Goal: Task Accomplishment & Management: Complete application form

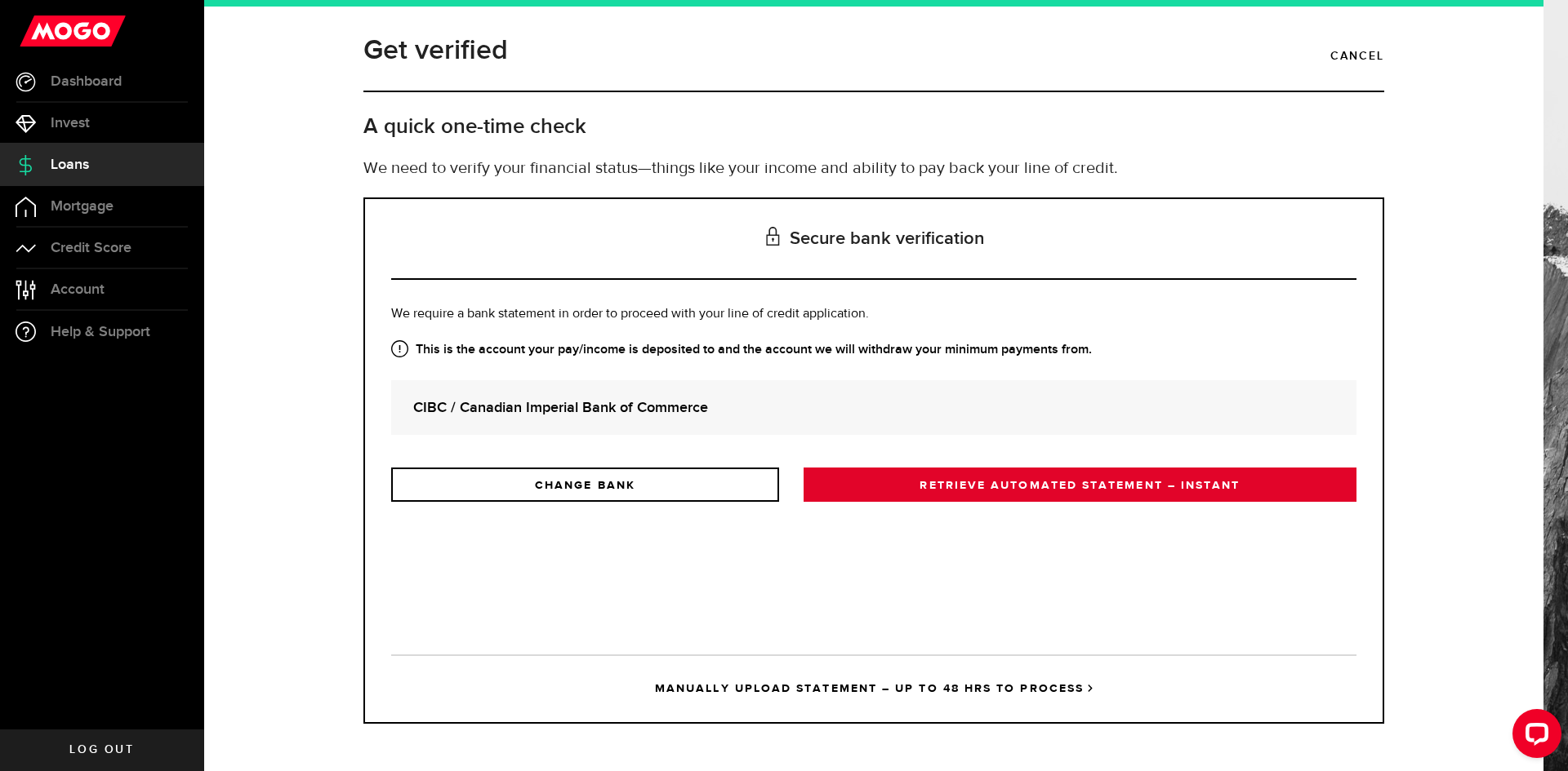
click at [998, 478] on link "RETRIEVE AUTOMATED STATEMENT – INSTANT" at bounding box center [1079, 485] width 553 height 35
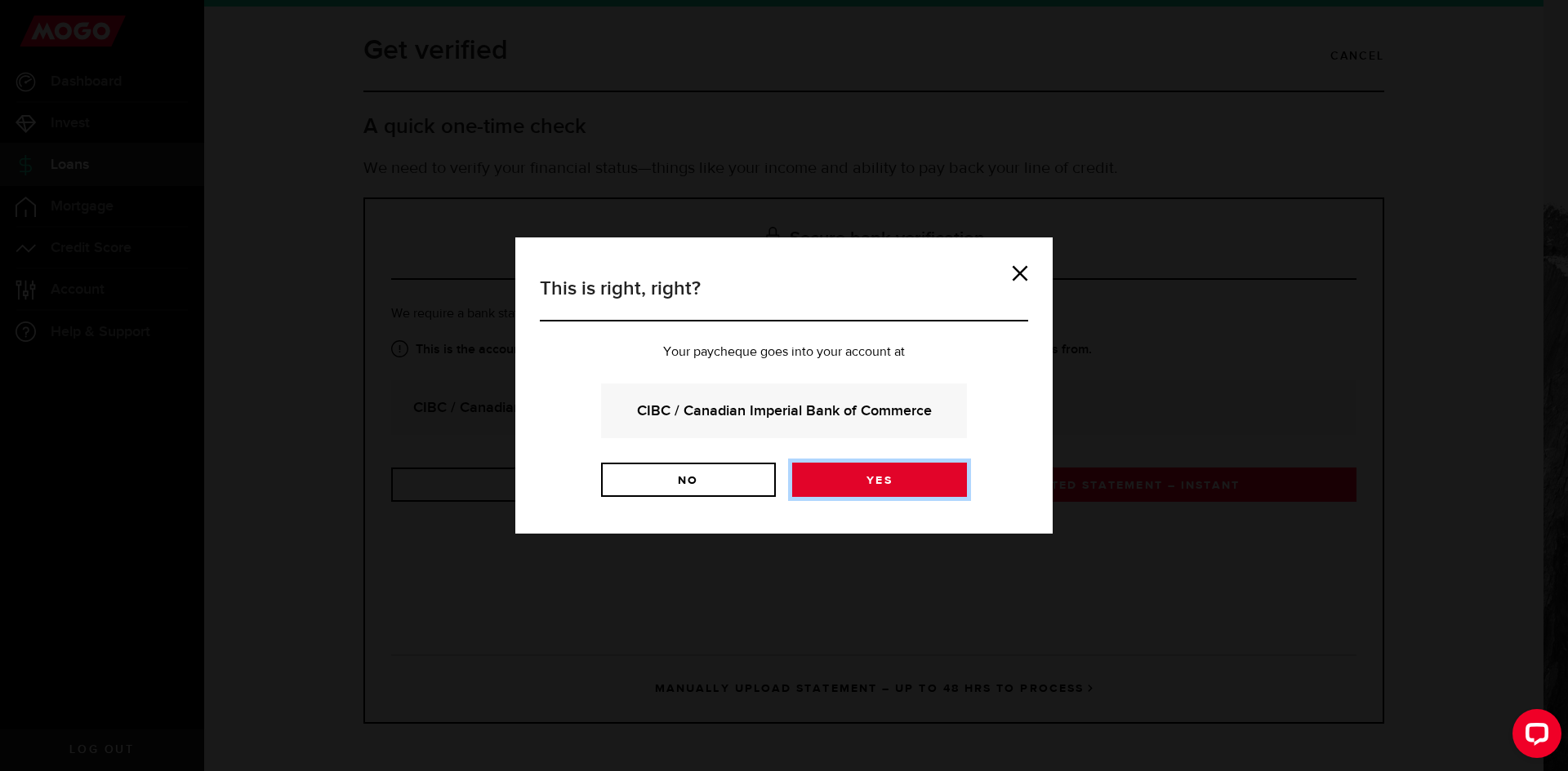
click at [847, 484] on link "Yes" at bounding box center [879, 480] width 174 height 35
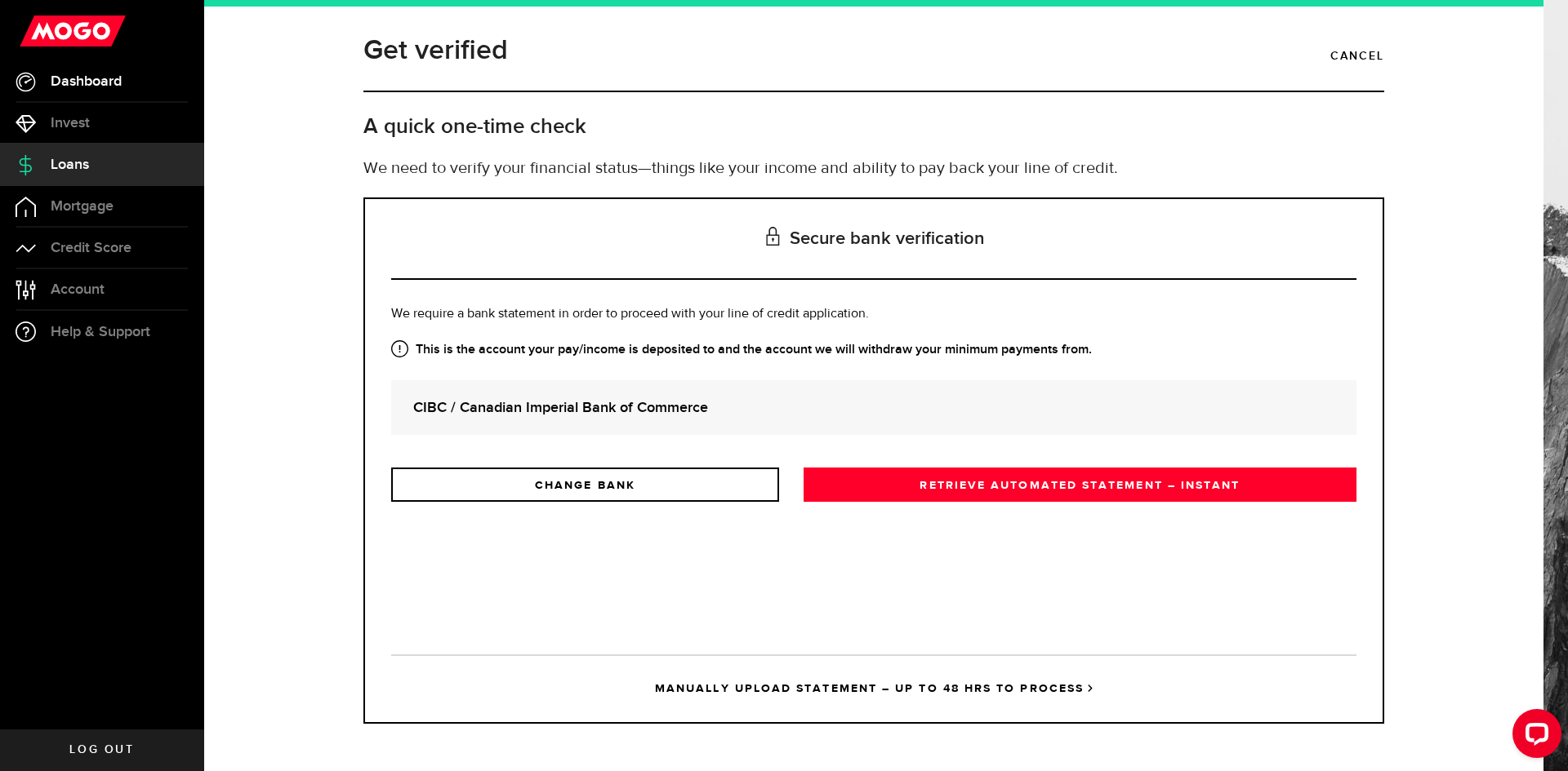
click at [125, 77] on link "Dashboard" at bounding box center [102, 81] width 204 height 41
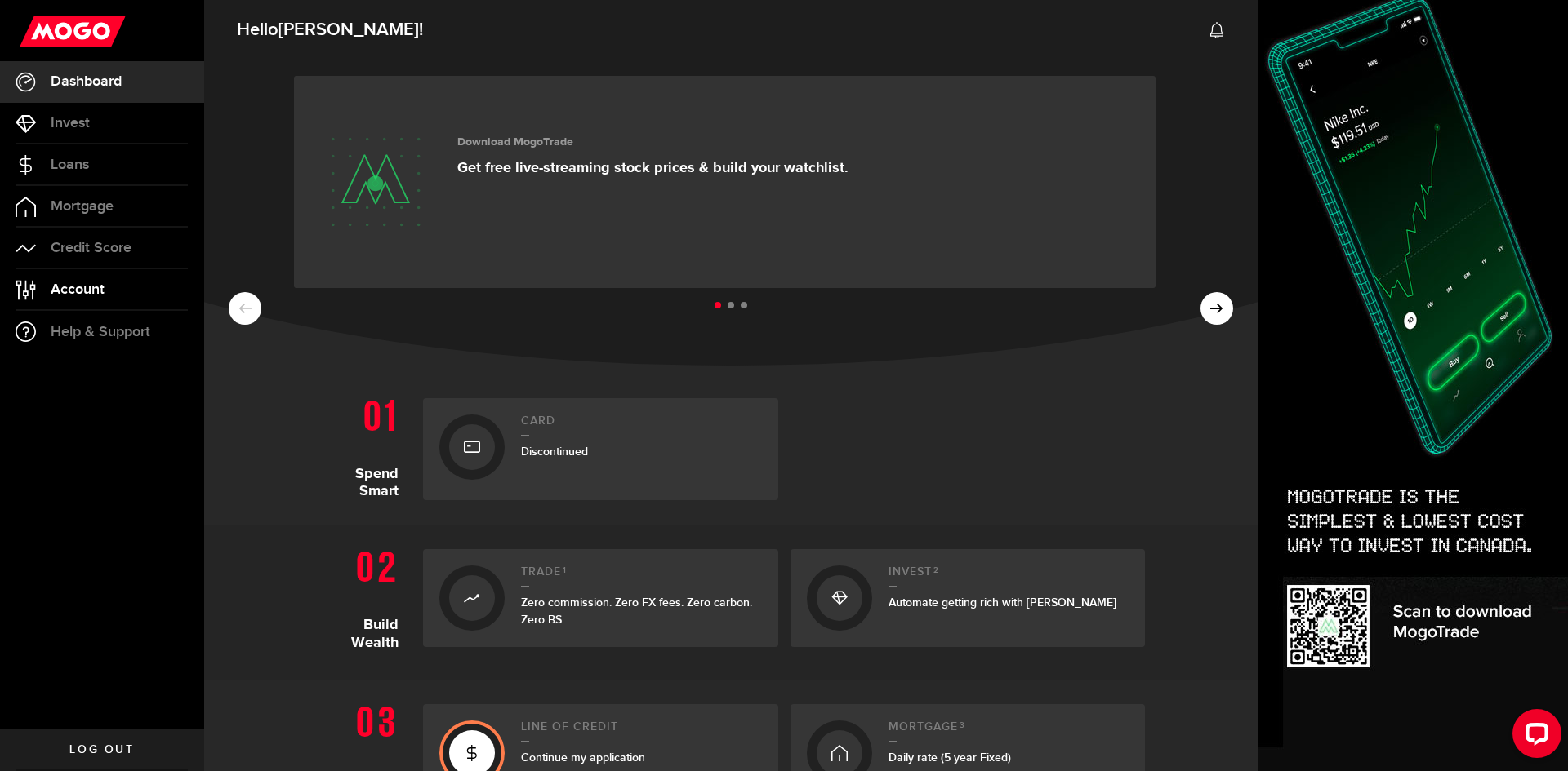
click at [102, 284] on span "Account" at bounding box center [78, 289] width 54 height 14
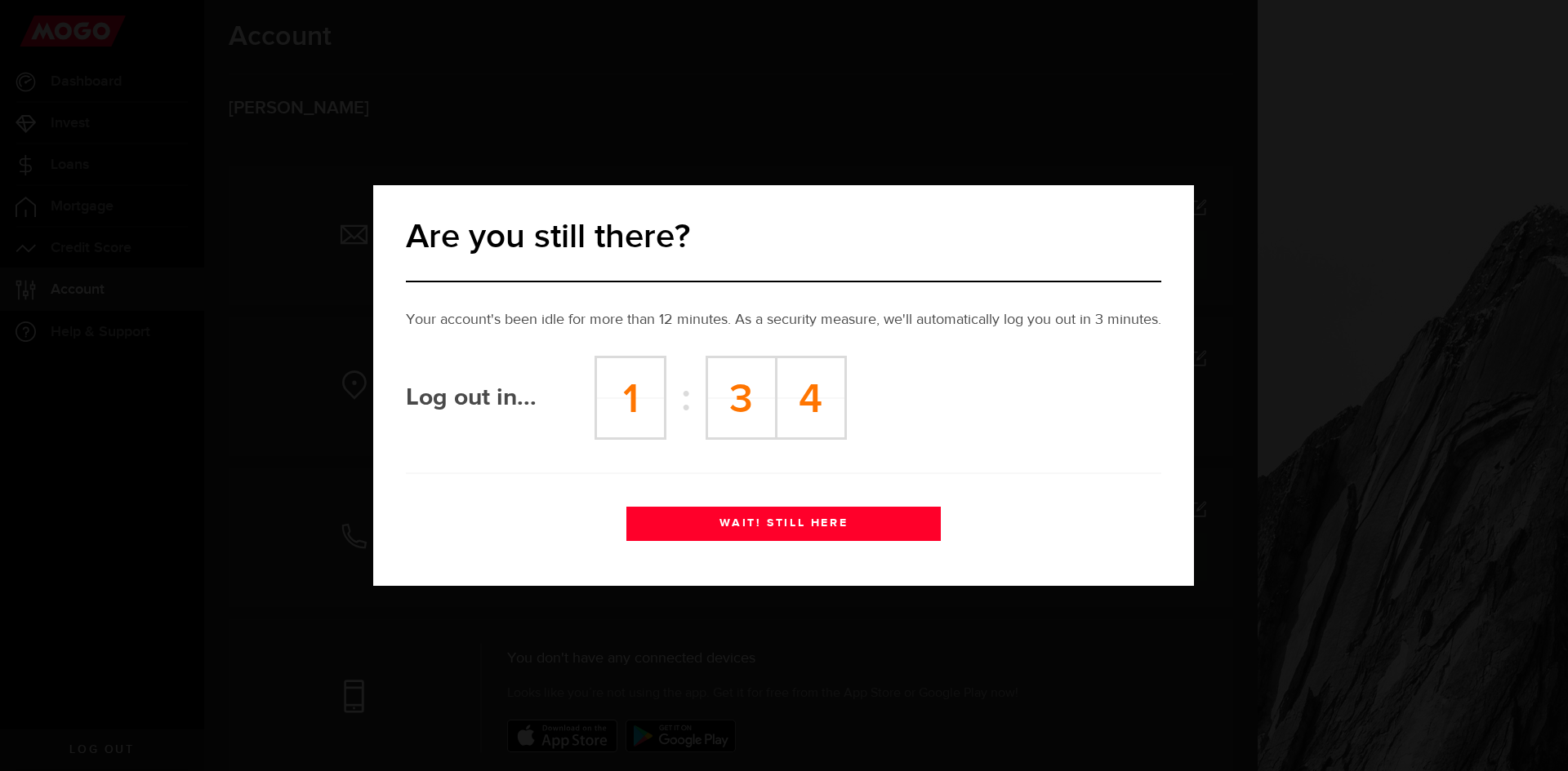
click at [886, 507] on button "WAIT! STILL HERE" at bounding box center [783, 524] width 314 height 35
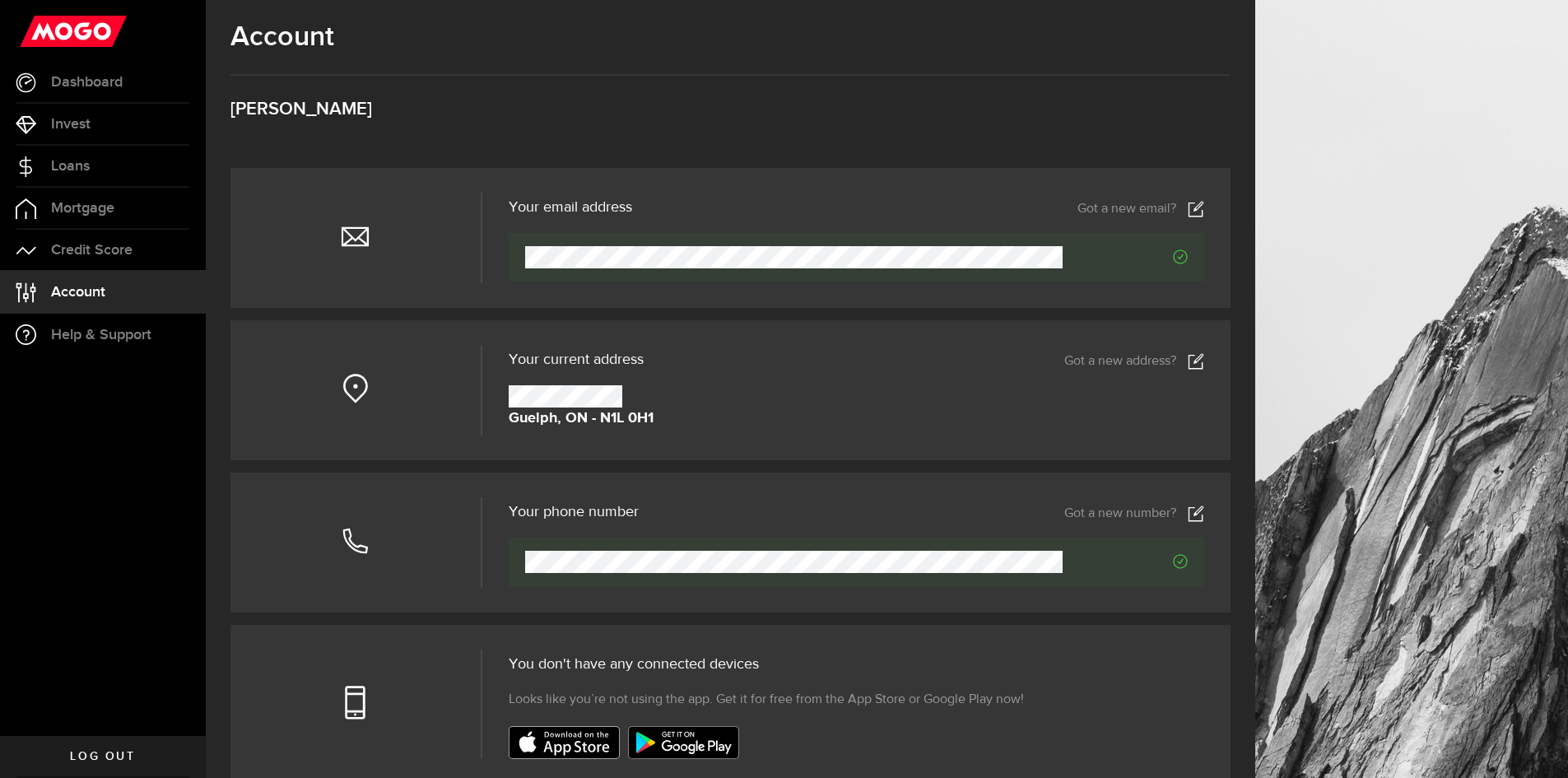
click at [82, 290] on span "Account" at bounding box center [79, 292] width 55 height 15
click at [102, 85] on span "Dashboard" at bounding box center [87, 82] width 72 height 15
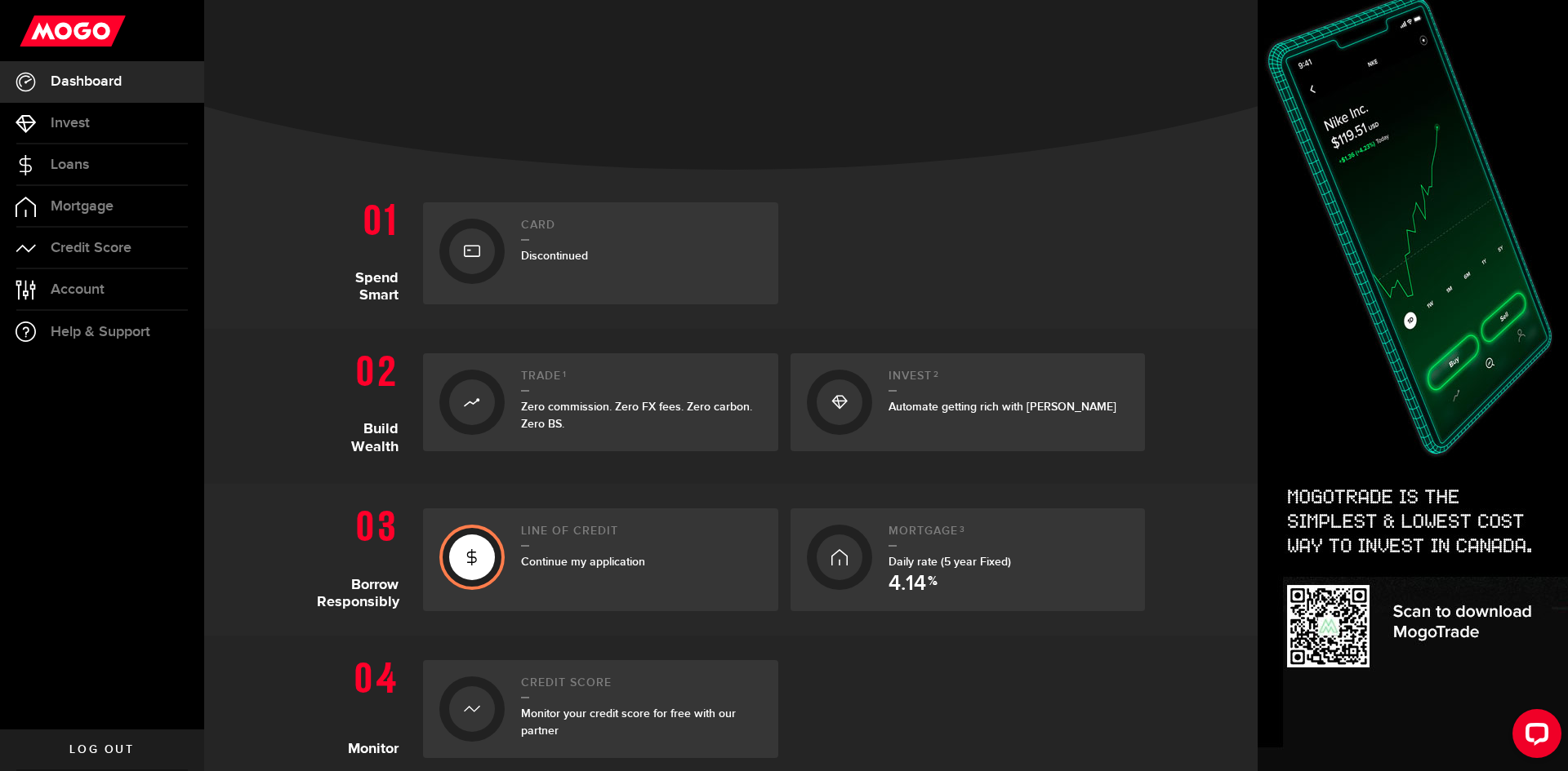
scroll to position [408, 0]
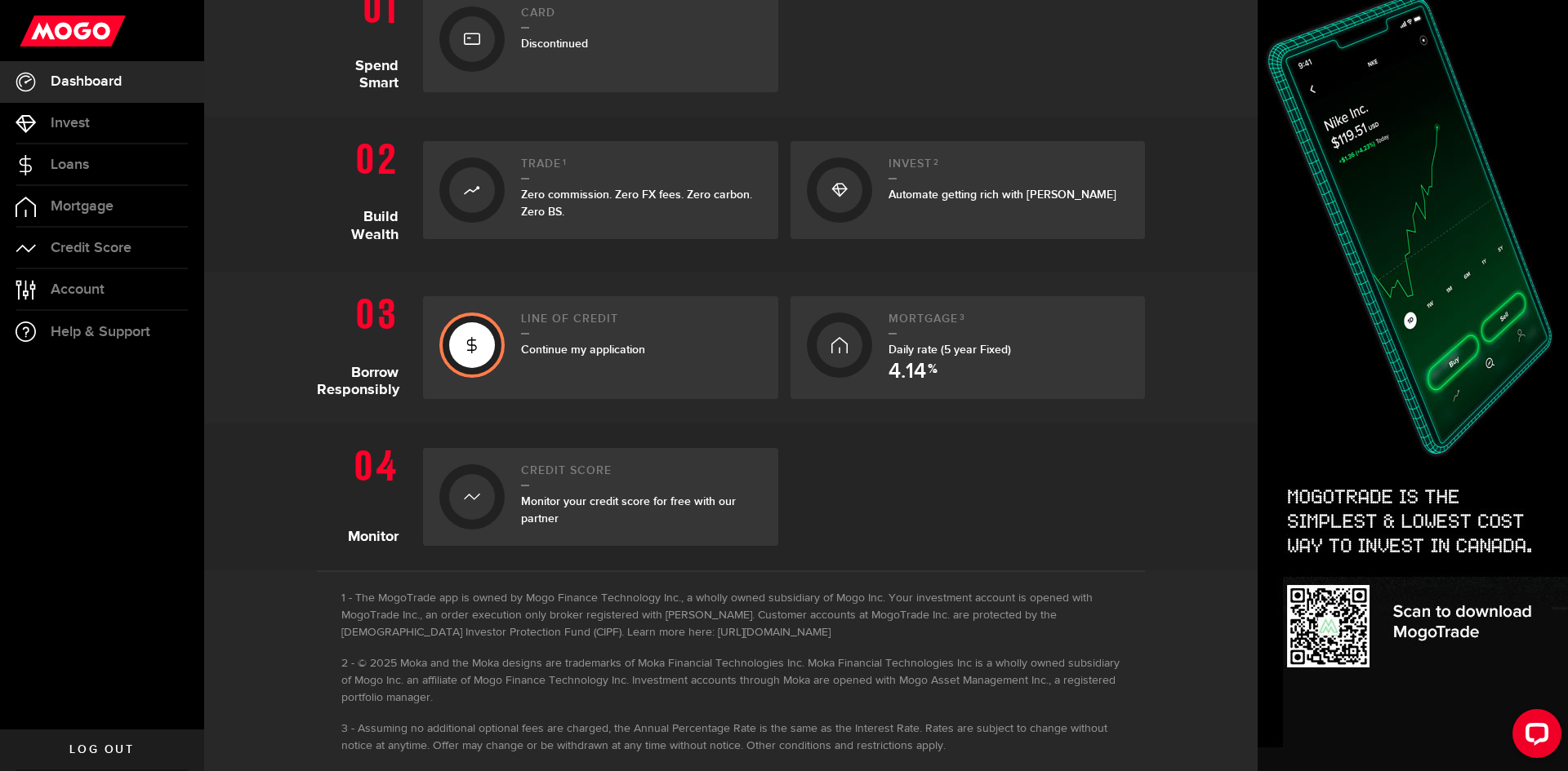
click at [618, 352] on span "Continue my application" at bounding box center [582, 350] width 124 height 14
